Goal: Information Seeking & Learning: Learn about a topic

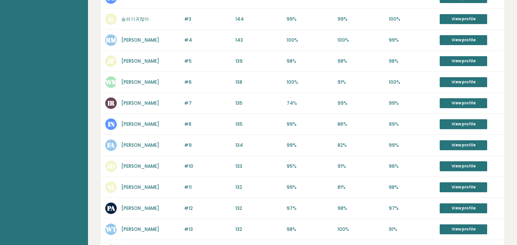
scroll to position [150, 0]
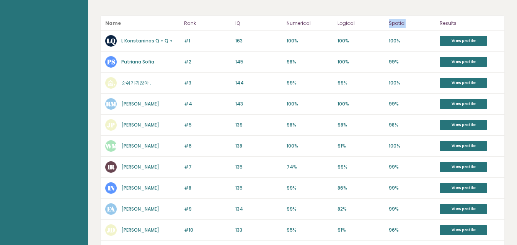
drag, startPoint x: 405, startPoint y: 25, endPoint x: 387, endPoint y: 23, distance: 18.1
click at [387, 23] on header "Name Rank IQ Numerical Logical Spatial Results" at bounding box center [303, 23] width 404 height 15
click at [347, 19] on p "Logical" at bounding box center [361, 23] width 47 height 9
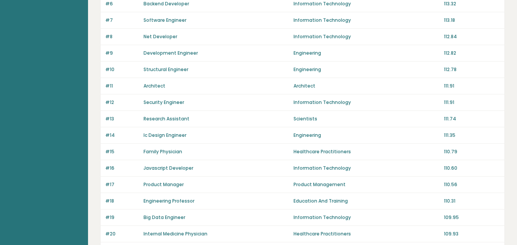
scroll to position [191, 0]
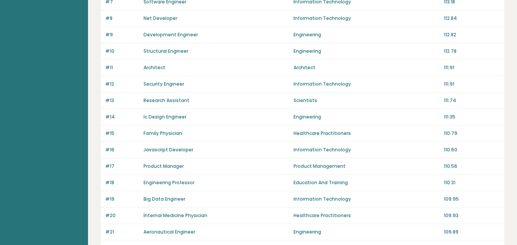
click at [170, 132] on link "Family Physician" at bounding box center [163, 133] width 39 height 7
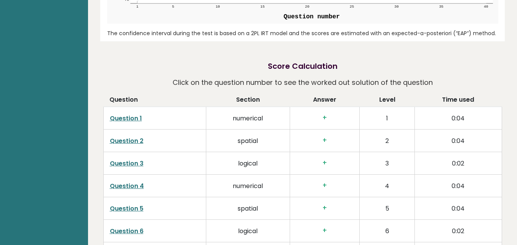
scroll to position [1029, 0]
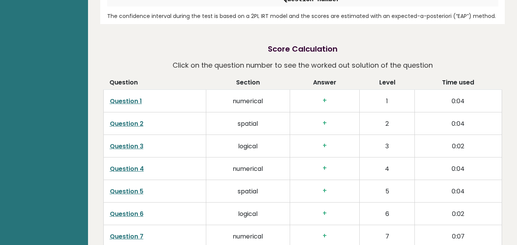
click at [123, 97] on link "Question 1" at bounding box center [126, 101] width 32 height 9
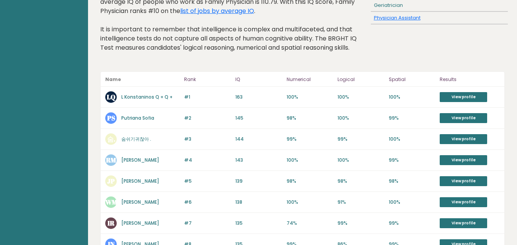
scroll to position [128, 0]
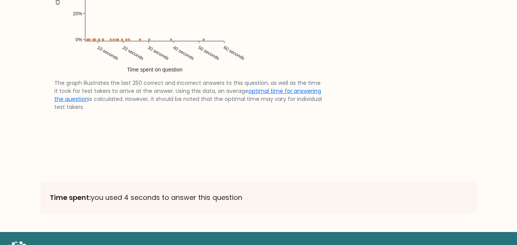
scroll to position [1634, 0]
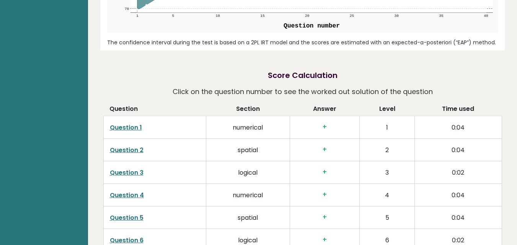
scroll to position [1021, 0]
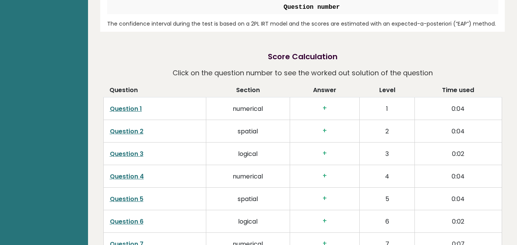
click at [126, 105] on link "Question 1" at bounding box center [126, 109] width 32 height 9
click at [128, 127] on link "Question 2" at bounding box center [127, 131] width 34 height 9
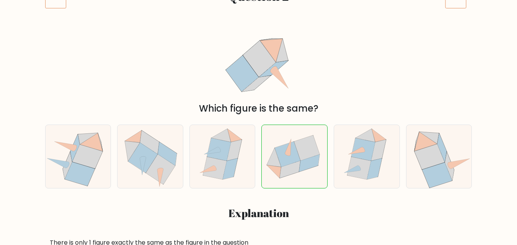
scroll to position [64, 0]
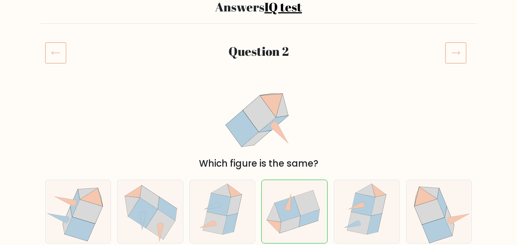
click at [451, 57] on icon at bounding box center [455, 52] width 21 height 21
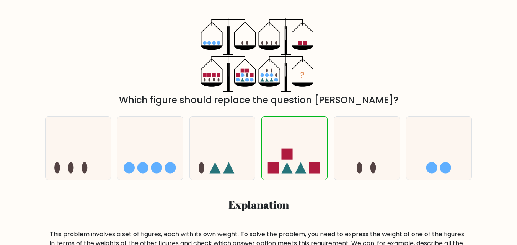
scroll to position [191, 0]
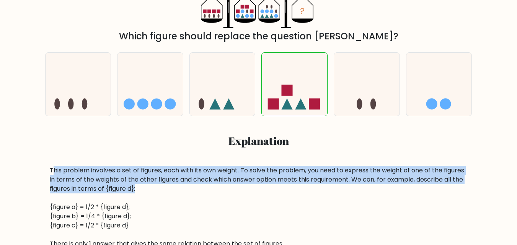
drag, startPoint x: 55, startPoint y: 169, endPoint x: 186, endPoint y: 190, distance: 132.6
click at [186, 190] on div "This problem involves a set of figures, each with its own weight. To solve the …" at bounding box center [259, 207] width 418 height 83
drag, startPoint x: 186, startPoint y: 190, endPoint x: 43, endPoint y: 168, distance: 144.2
click at [43, 168] on div "a. b. c." at bounding box center [259, 147] width 437 height 203
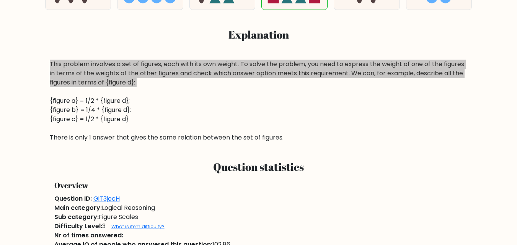
scroll to position [300, 0]
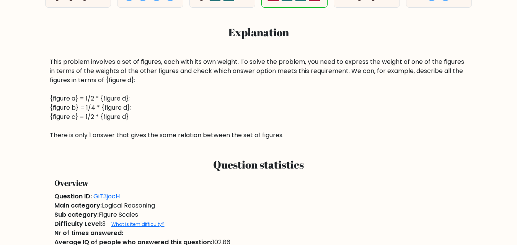
click at [275, 119] on div "This problem involves a set of figures, each with its own weight. To solve the …" at bounding box center [259, 98] width 418 height 83
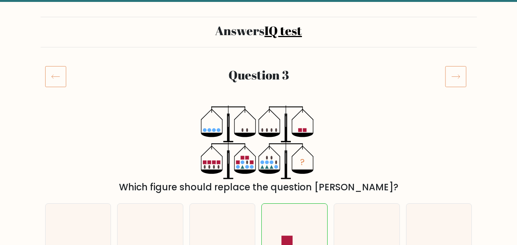
scroll to position [0, 0]
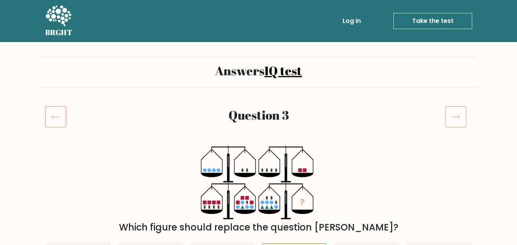
click at [446, 121] on icon at bounding box center [455, 116] width 21 height 21
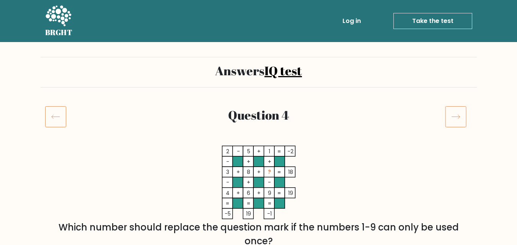
drag, startPoint x: 415, startPoint y: 141, endPoint x: 468, endPoint y: 170, distance: 60.5
click at [468, 170] on div "2 - 5 + 1 -2 - + + 3 + 8 + ? 18 - + - 4 + 6 + 9 = 19 = = = = -5 19 -1 = Which n…" at bounding box center [259, 197] width 437 height 102
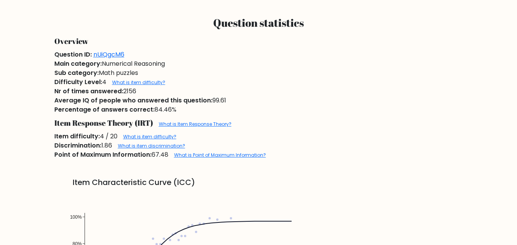
scroll to position [255, 0]
